Goal: Transaction & Acquisition: Purchase product/service

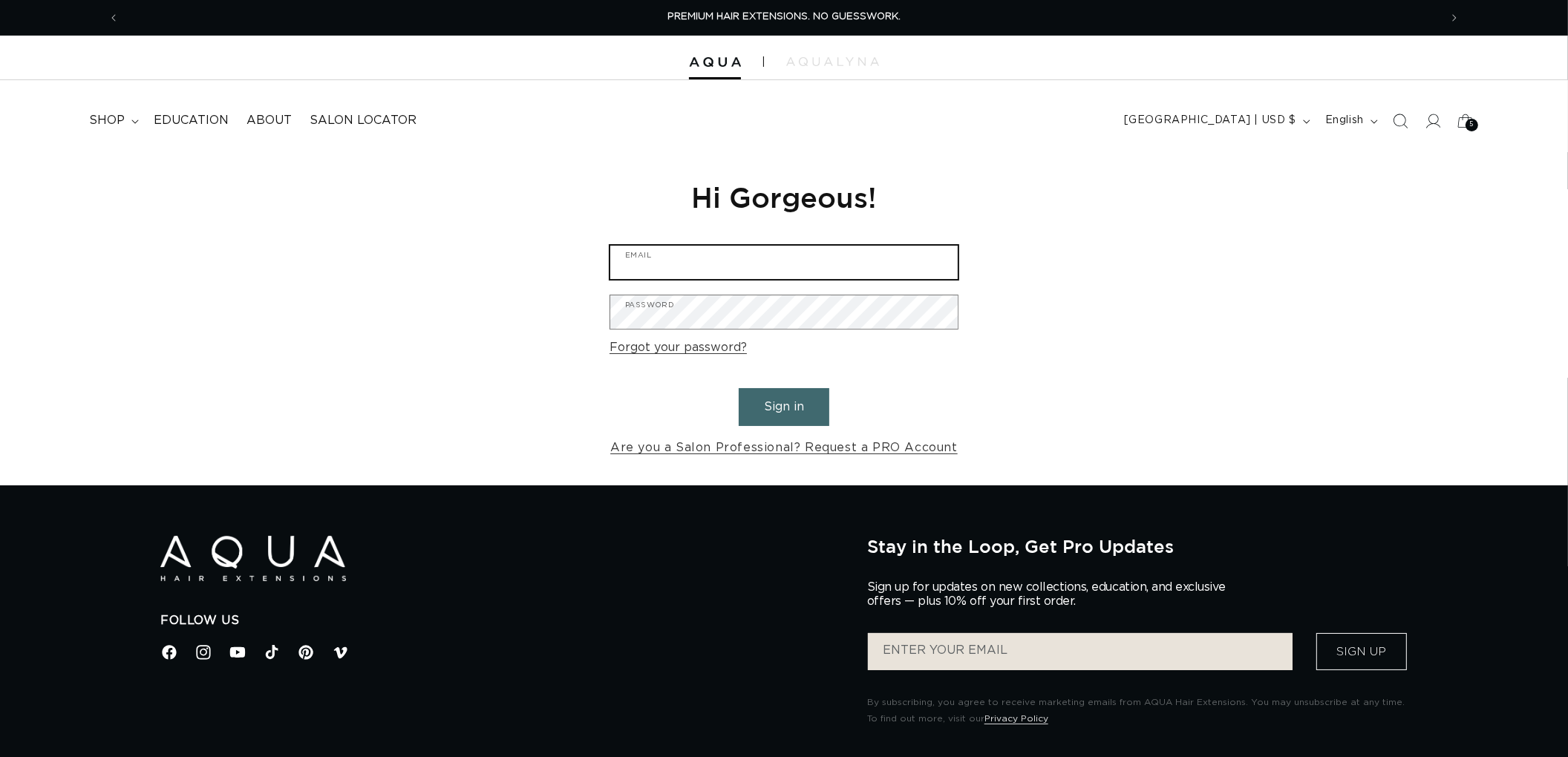
type input "graphics@pabeauty.com"
click at [773, 414] on button "Sign in" at bounding box center [784, 407] width 91 height 38
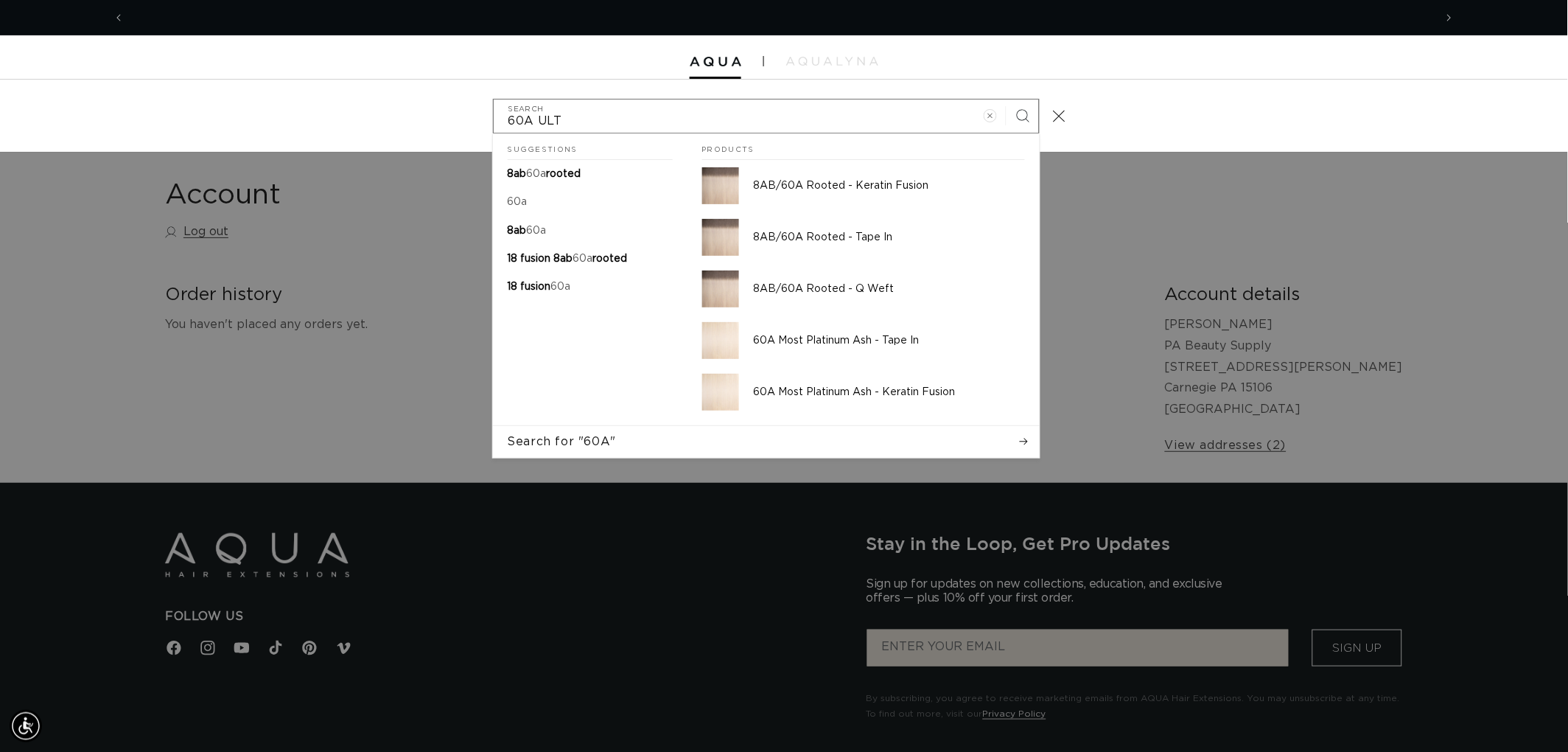
scroll to position [0, 1310]
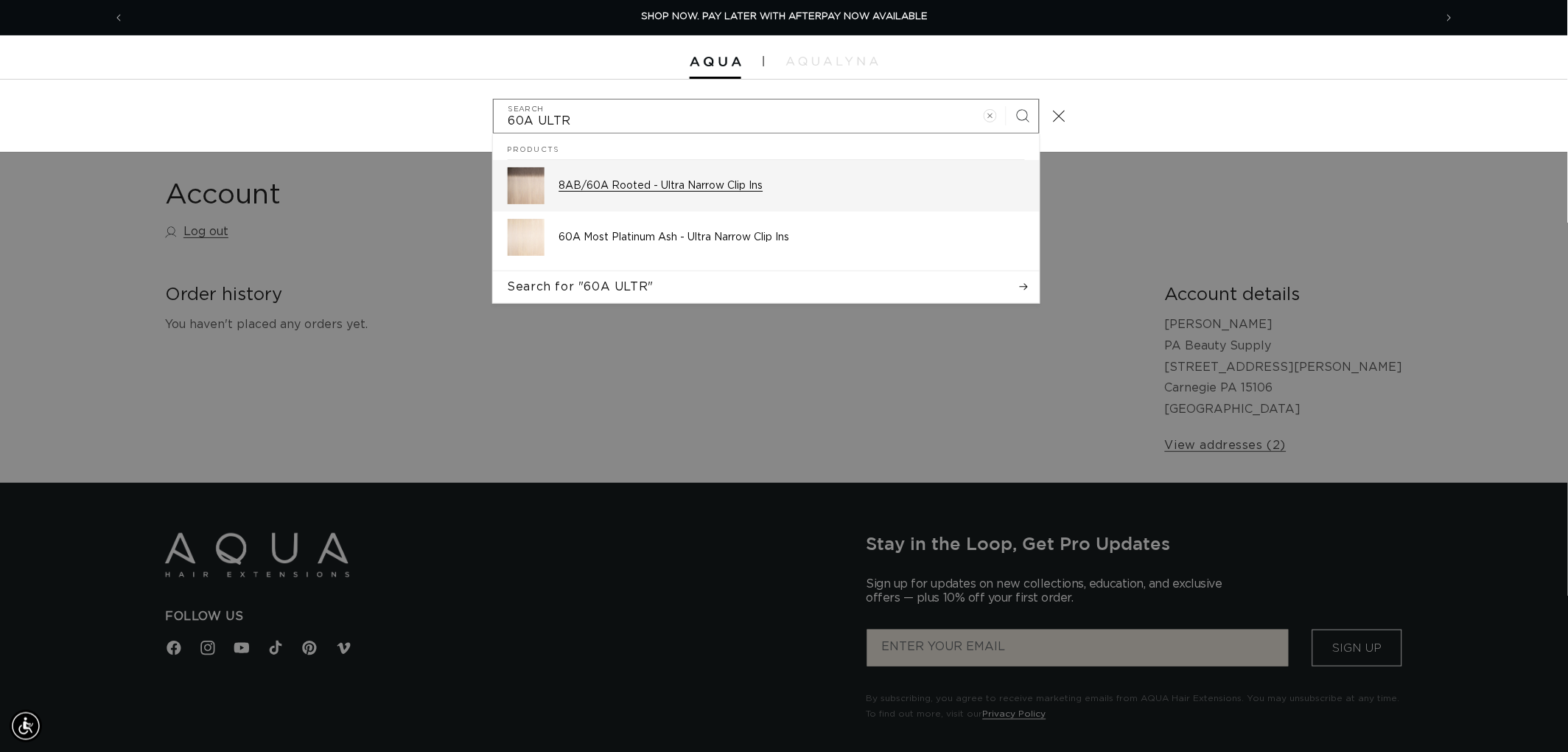
type input "60A ULTR"
click at [771, 178] on div "8AB/60A Rooted - Ultra Narrow Clip Ins" at bounding box center [791, 186] width 465 height 37
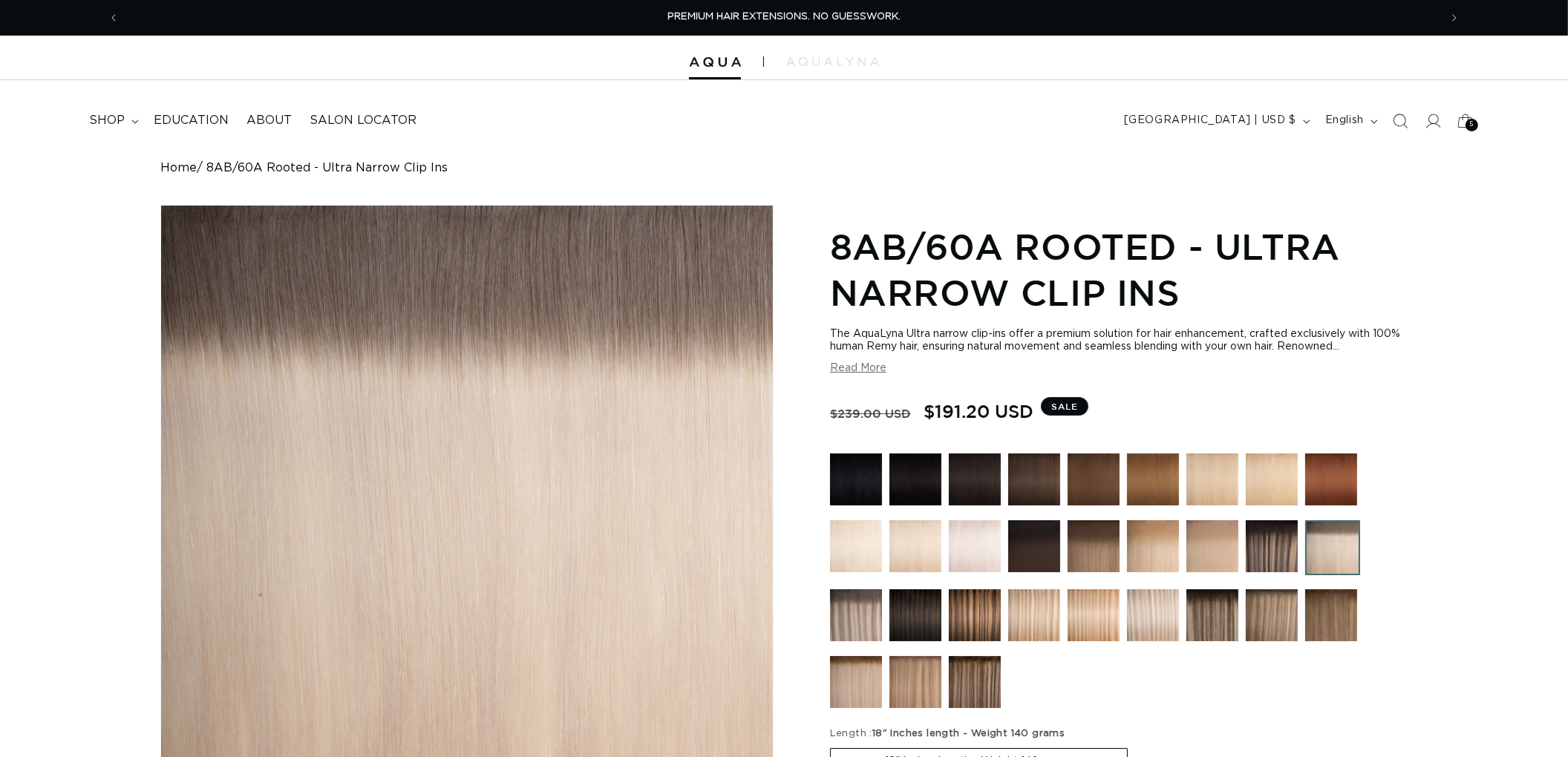
scroll to position [330, 0]
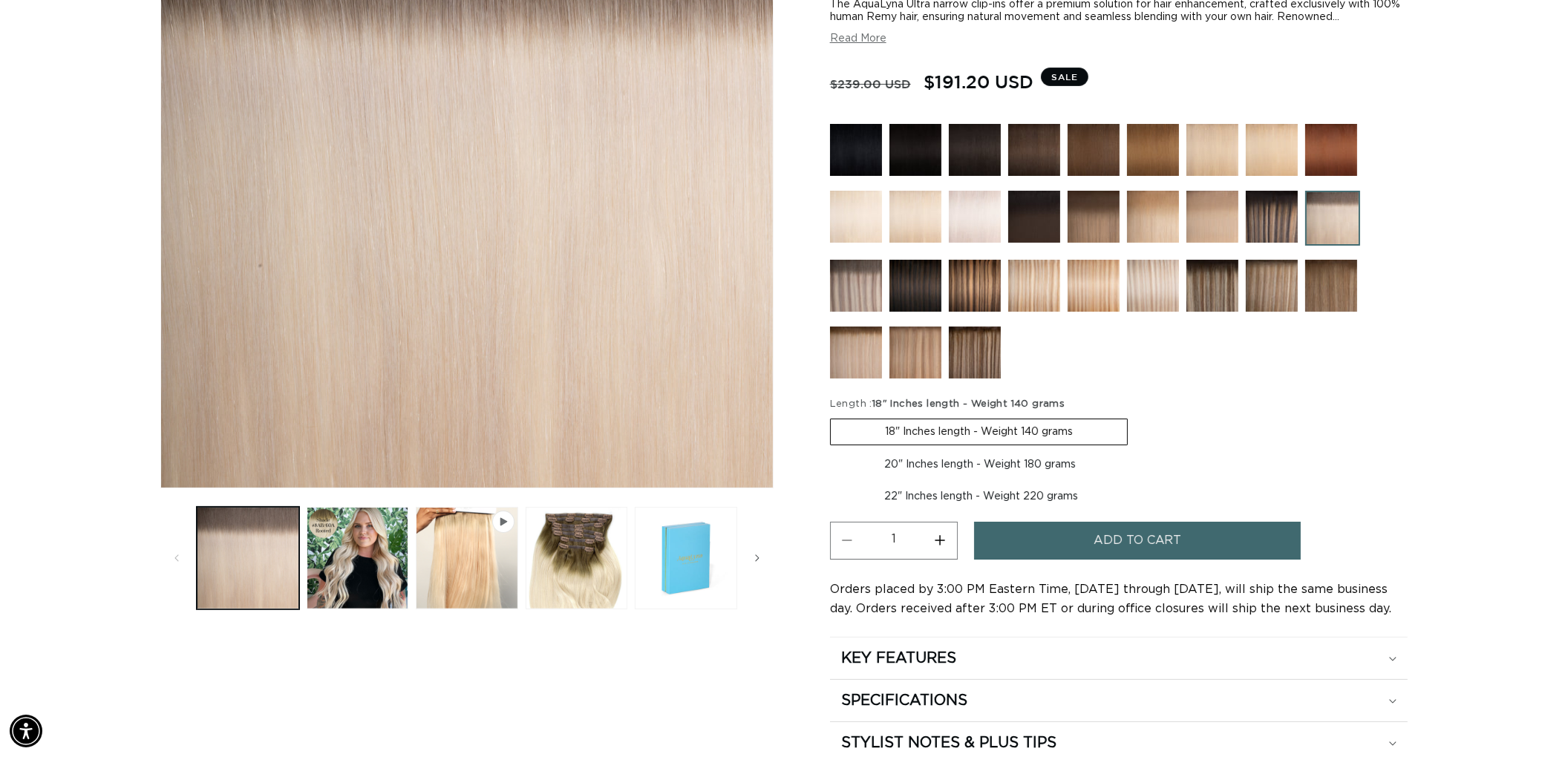
click at [918, 205] on img at bounding box center [915, 216] width 52 height 52
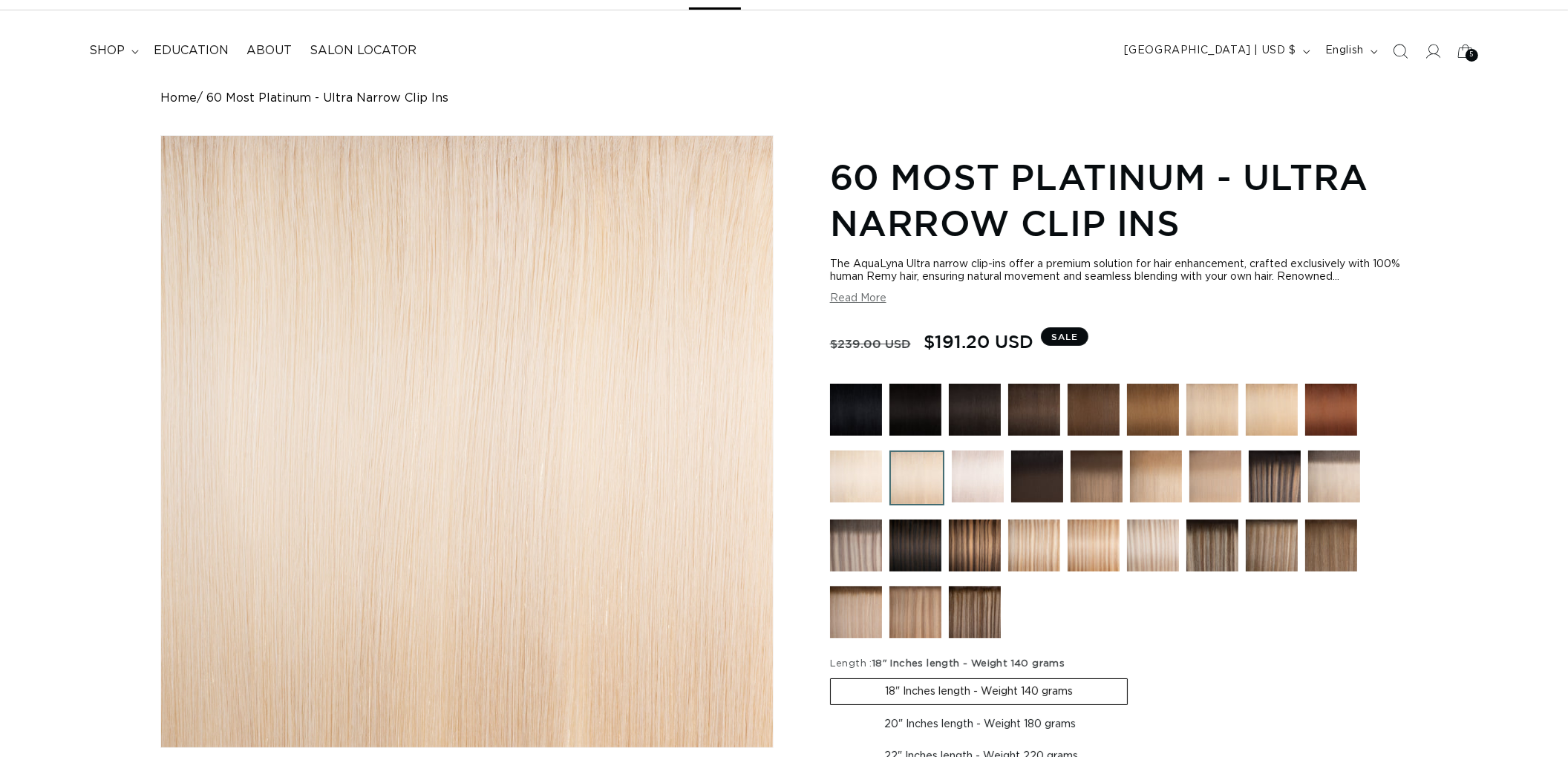
scroll to position [164, 0]
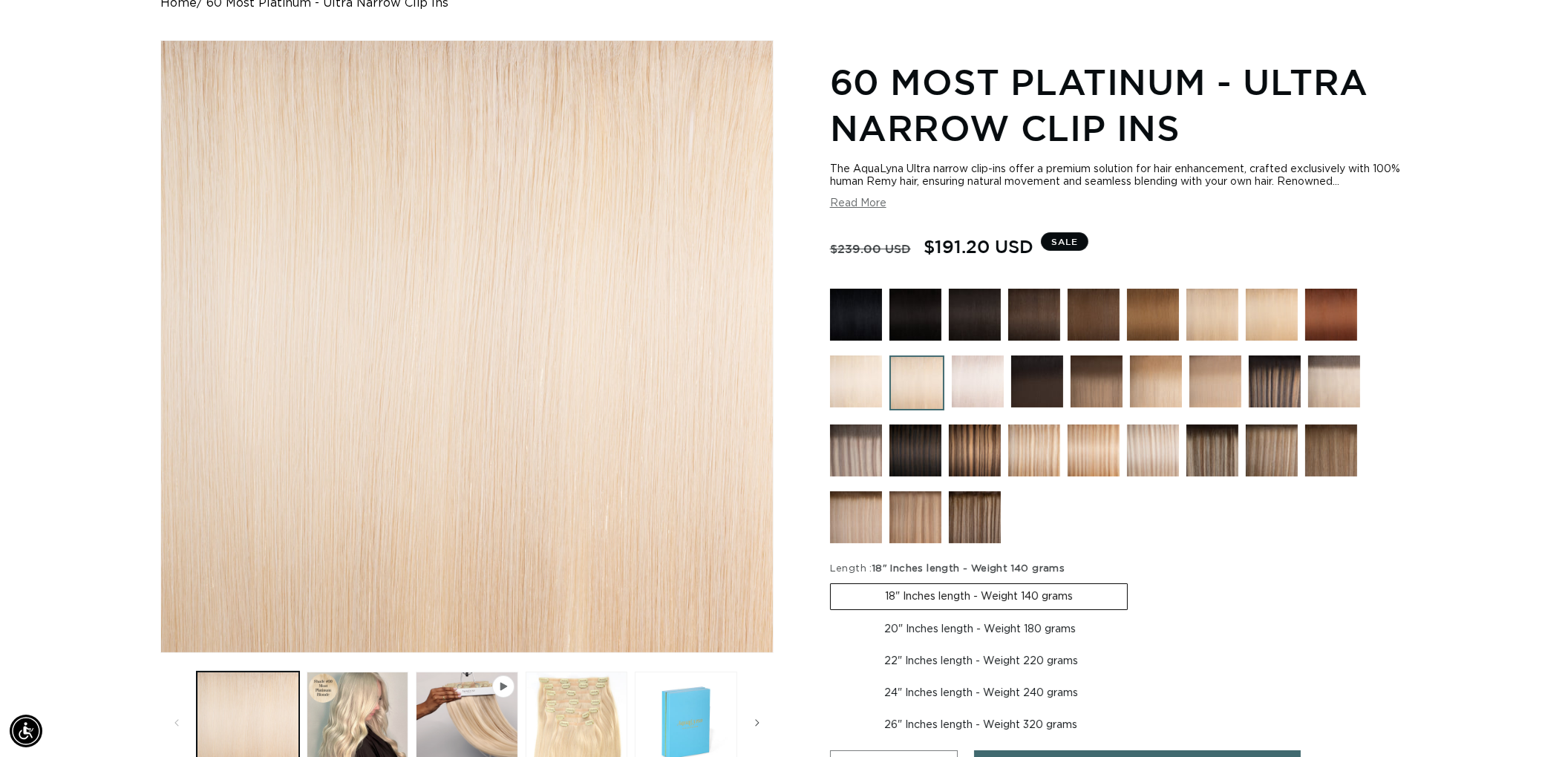
click at [991, 387] on img at bounding box center [977, 381] width 52 height 52
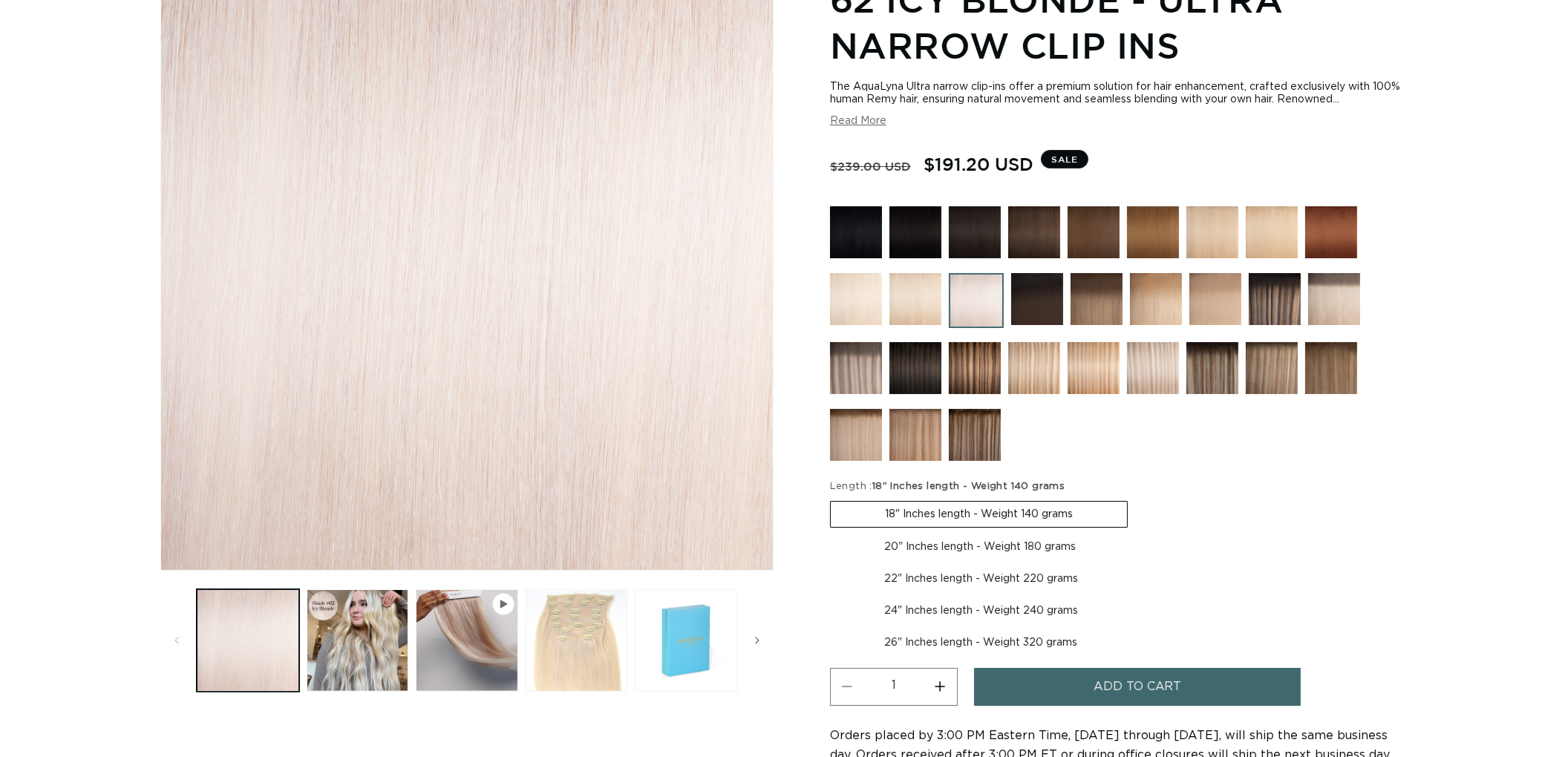
scroll to position [248, 0]
click at [854, 288] on img at bounding box center [856, 298] width 52 height 52
